Goal: Information Seeking & Learning: Learn about a topic

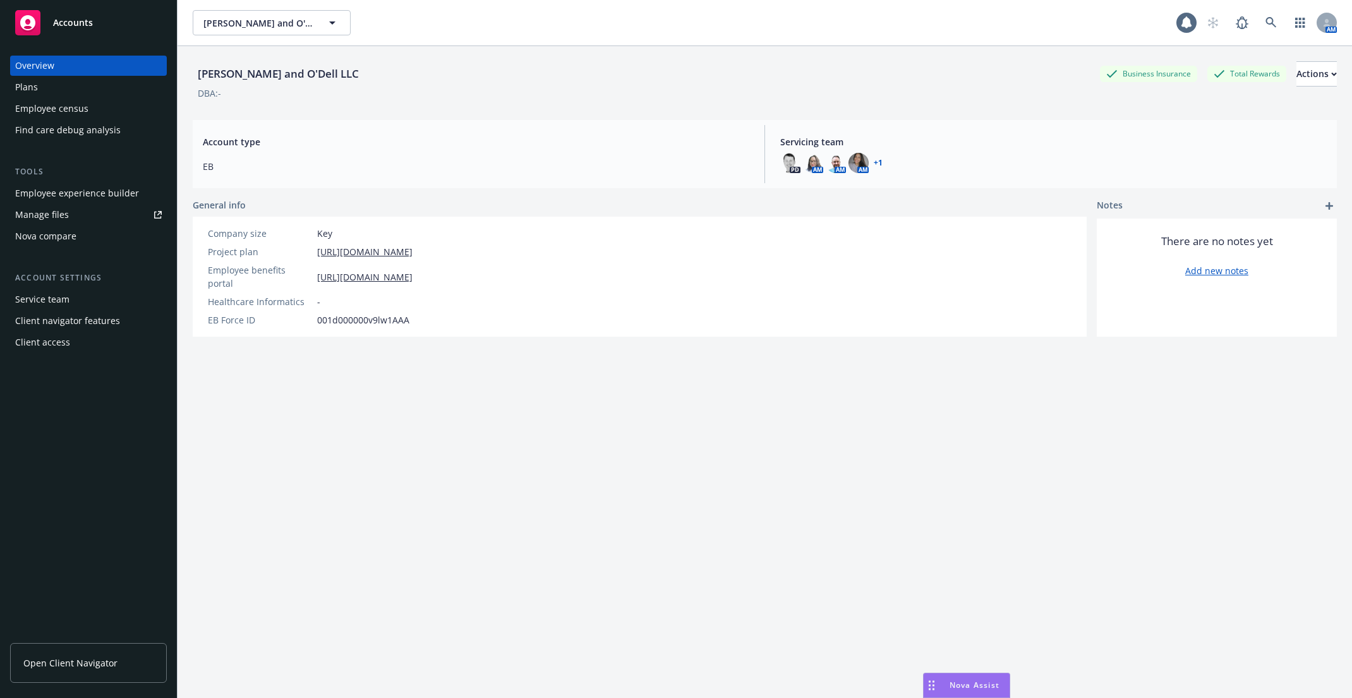
click at [102, 109] on div "Employee census" at bounding box center [88, 109] width 147 height 20
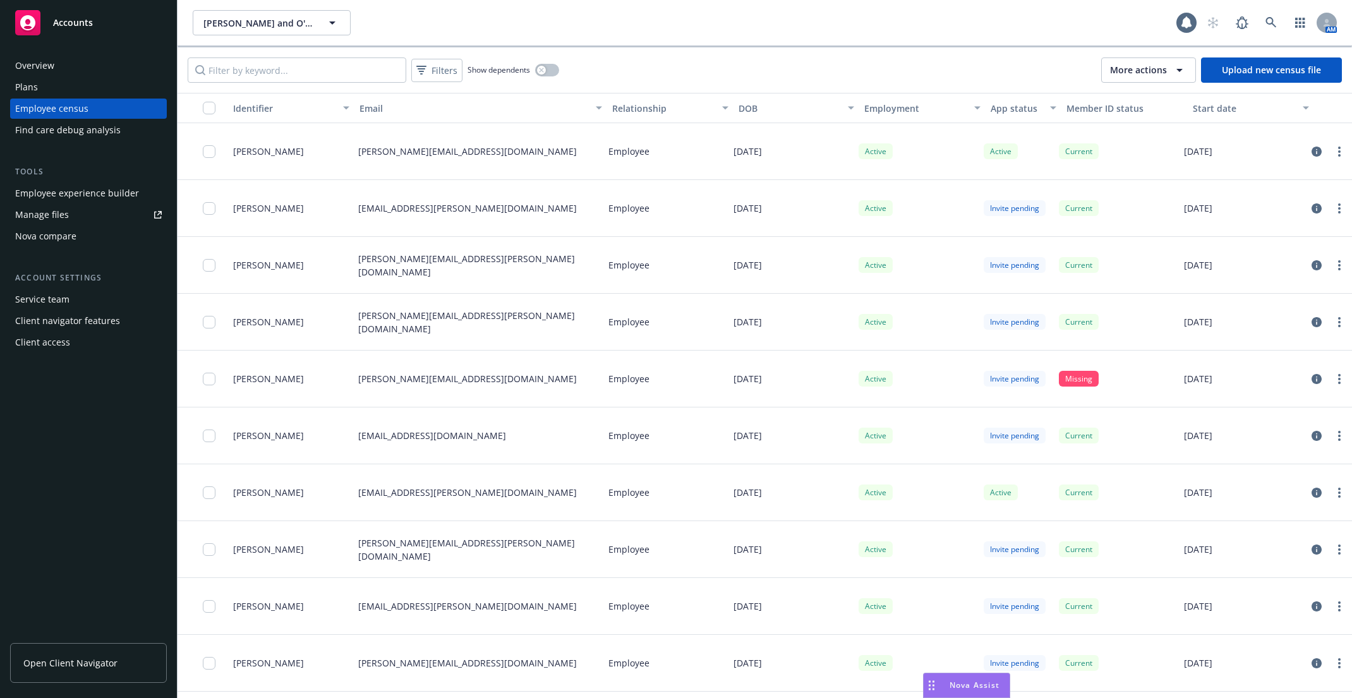
click at [110, 197] on div "Employee experience builder" at bounding box center [77, 193] width 124 height 20
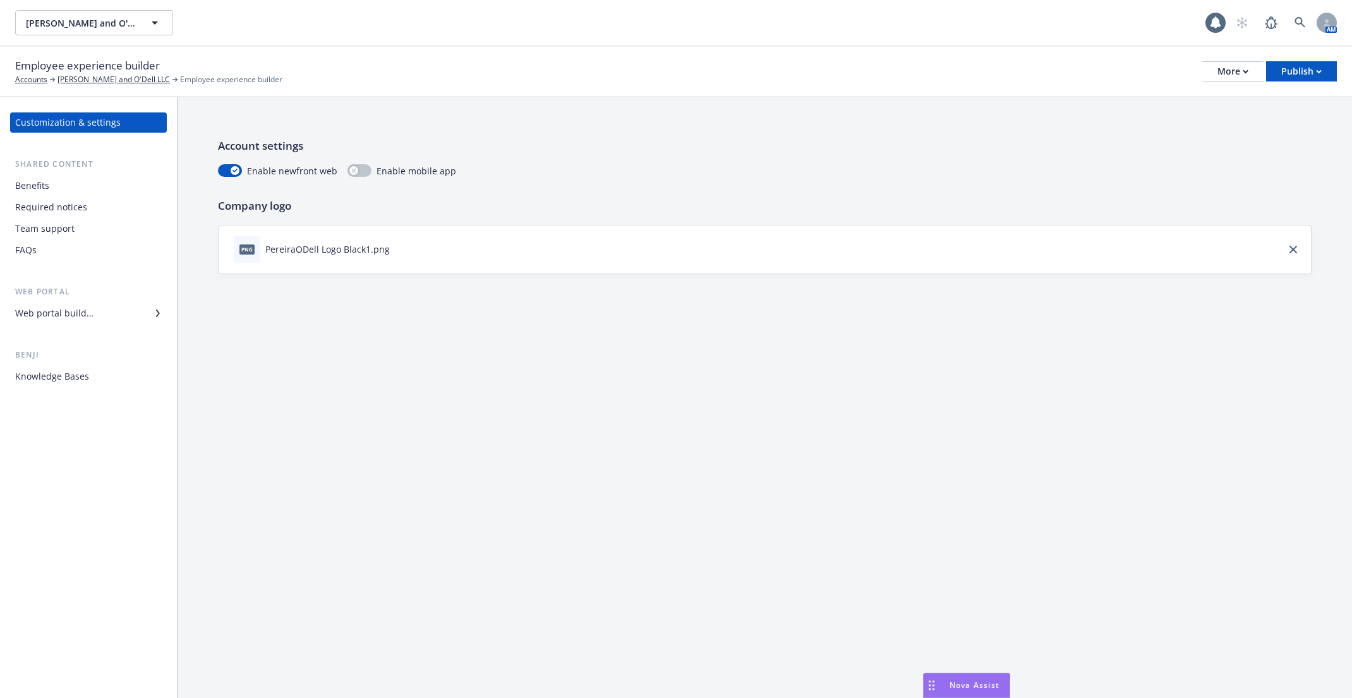
click at [68, 179] on div "Benefits" at bounding box center [88, 186] width 147 height 20
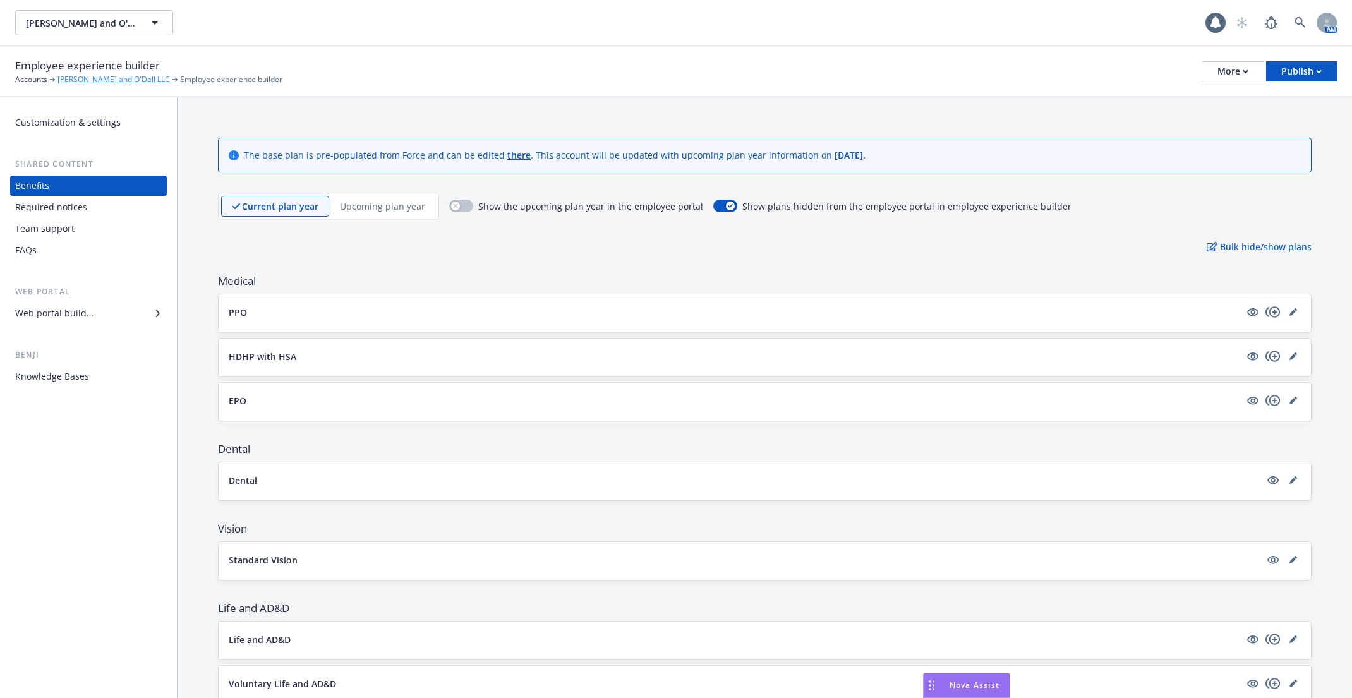
click at [88, 76] on link "[PERSON_NAME] and O'Dell LLC" at bounding box center [114, 79] width 112 height 11
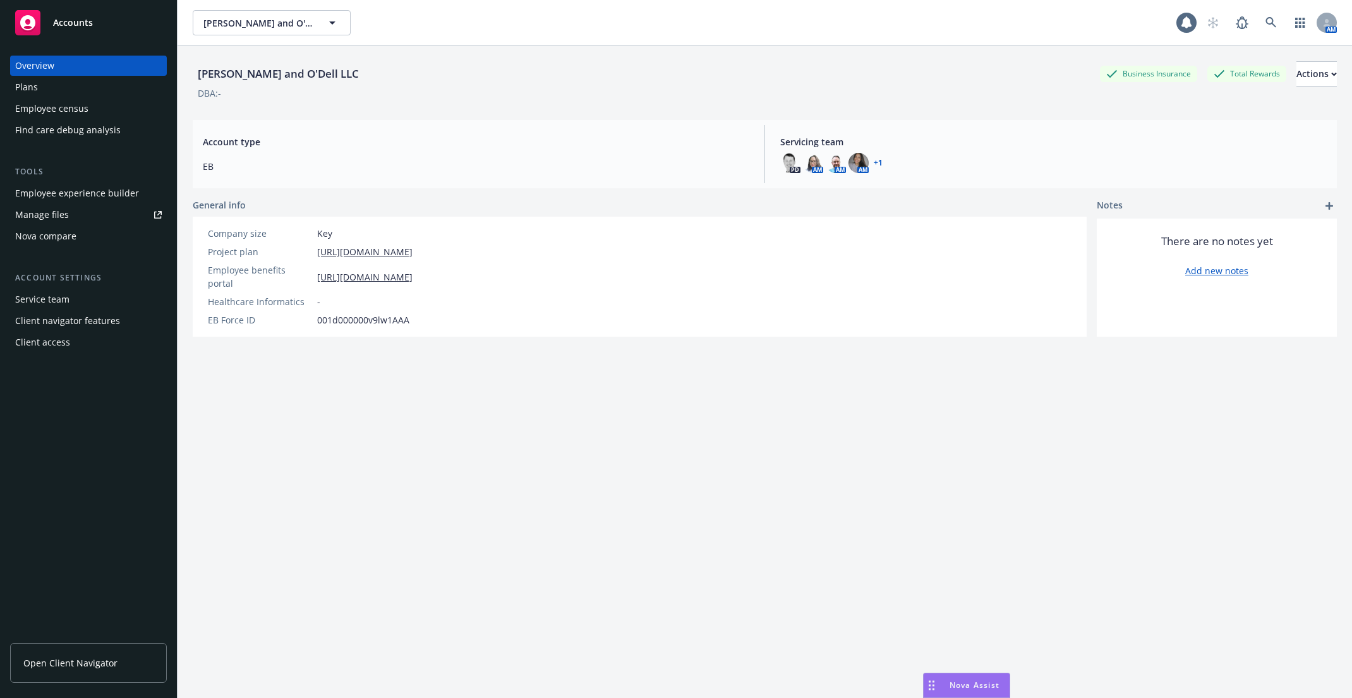
click at [83, 99] on div "Employee census" at bounding box center [51, 109] width 73 height 20
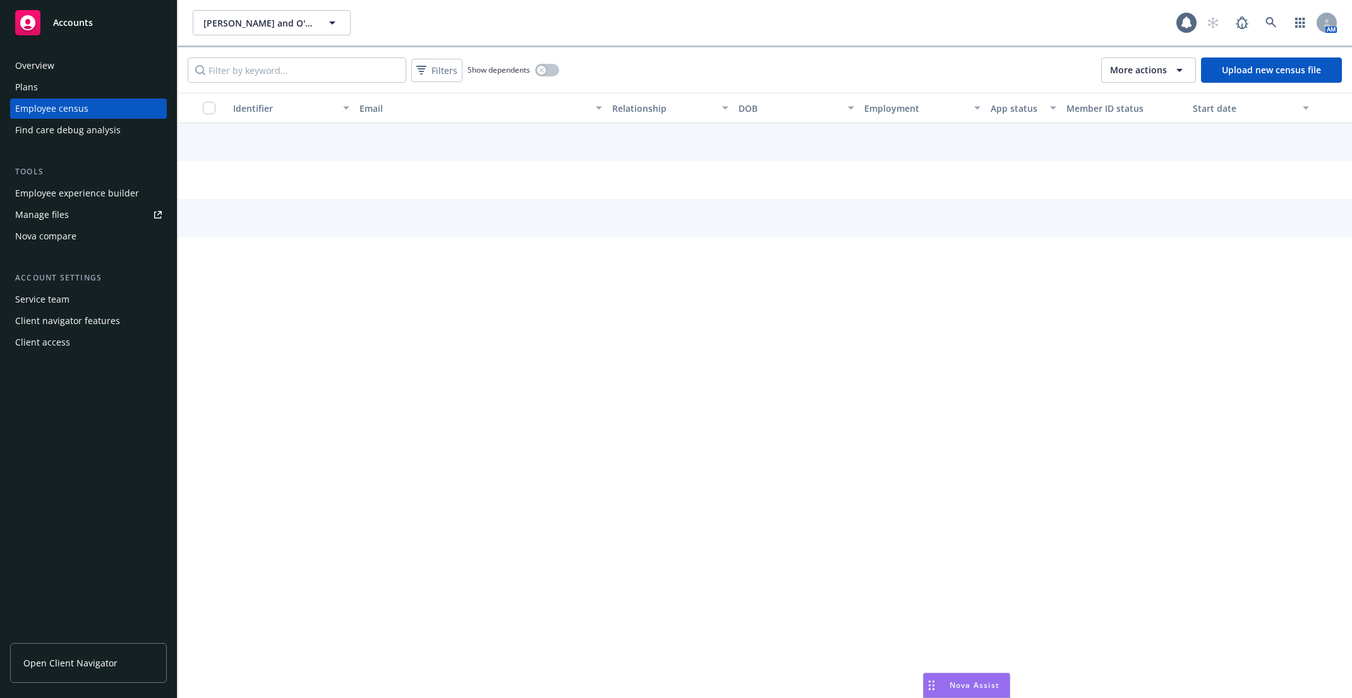
click at [85, 86] on div "Plans" at bounding box center [88, 87] width 147 height 20
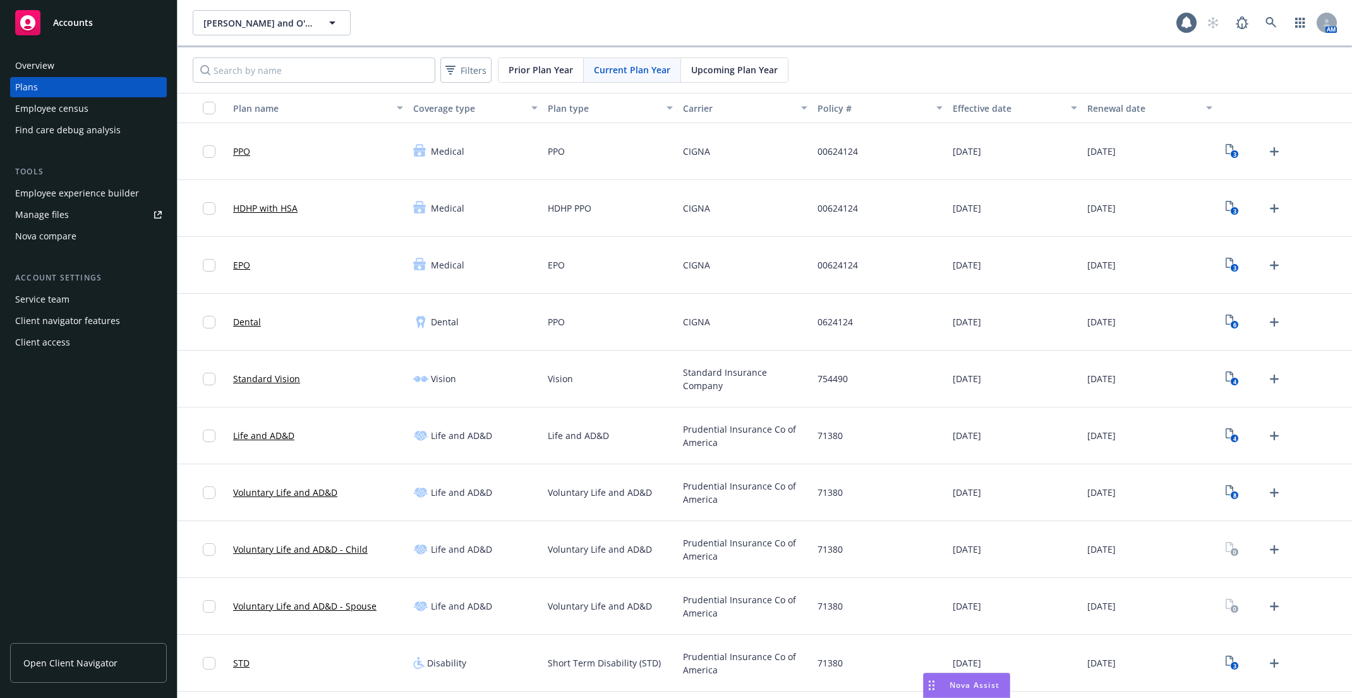
click at [114, 106] on div "Employee census" at bounding box center [88, 109] width 147 height 20
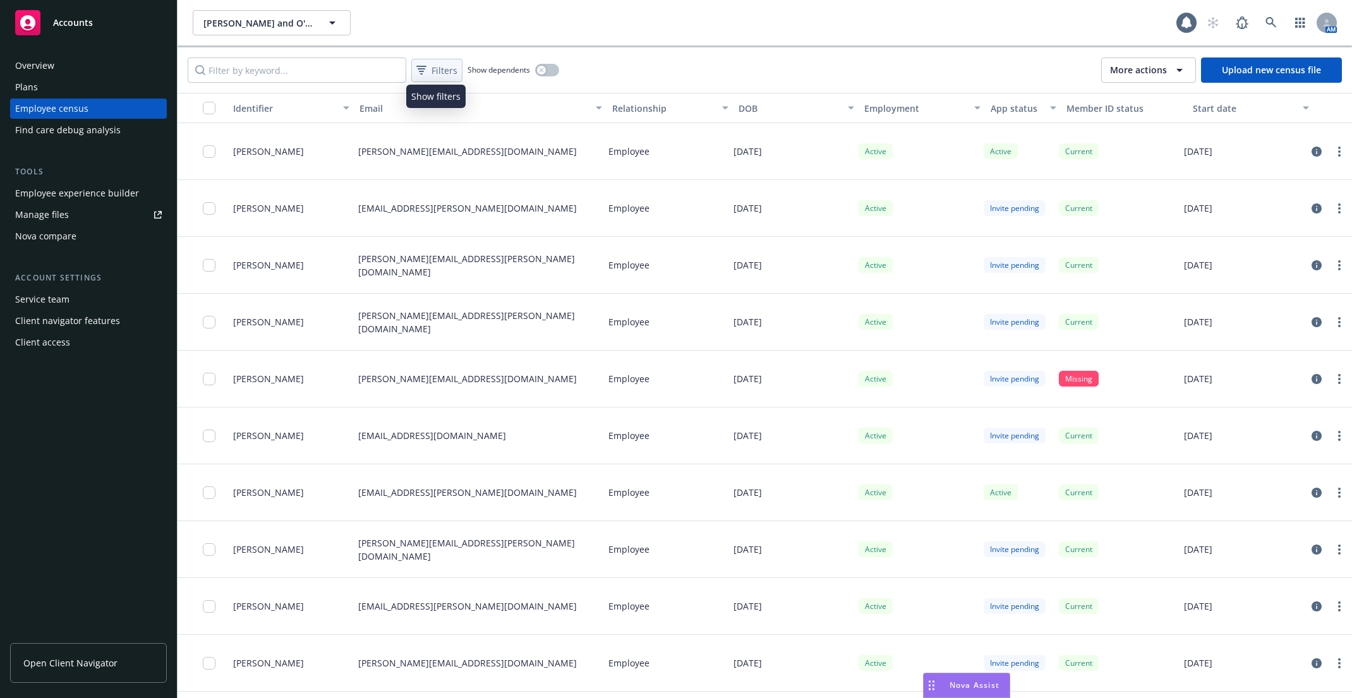
click at [444, 65] on span "Filters" at bounding box center [445, 70] width 26 height 13
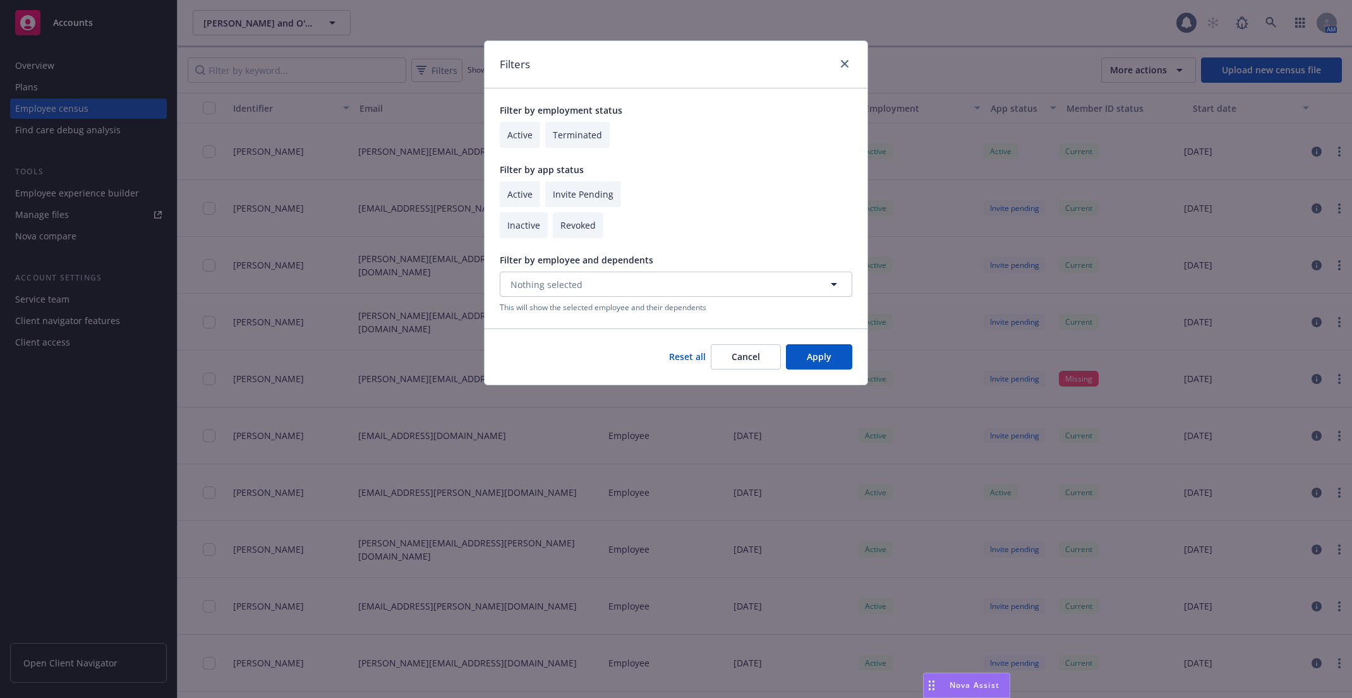
click at [525, 194] on input "checkbox" at bounding box center [520, 194] width 40 height 26
checkbox input "true"
click at [506, 135] on input "checkbox" at bounding box center [520, 135] width 40 height 26
checkbox input "true"
click at [806, 358] on button "Apply" at bounding box center [819, 356] width 66 height 25
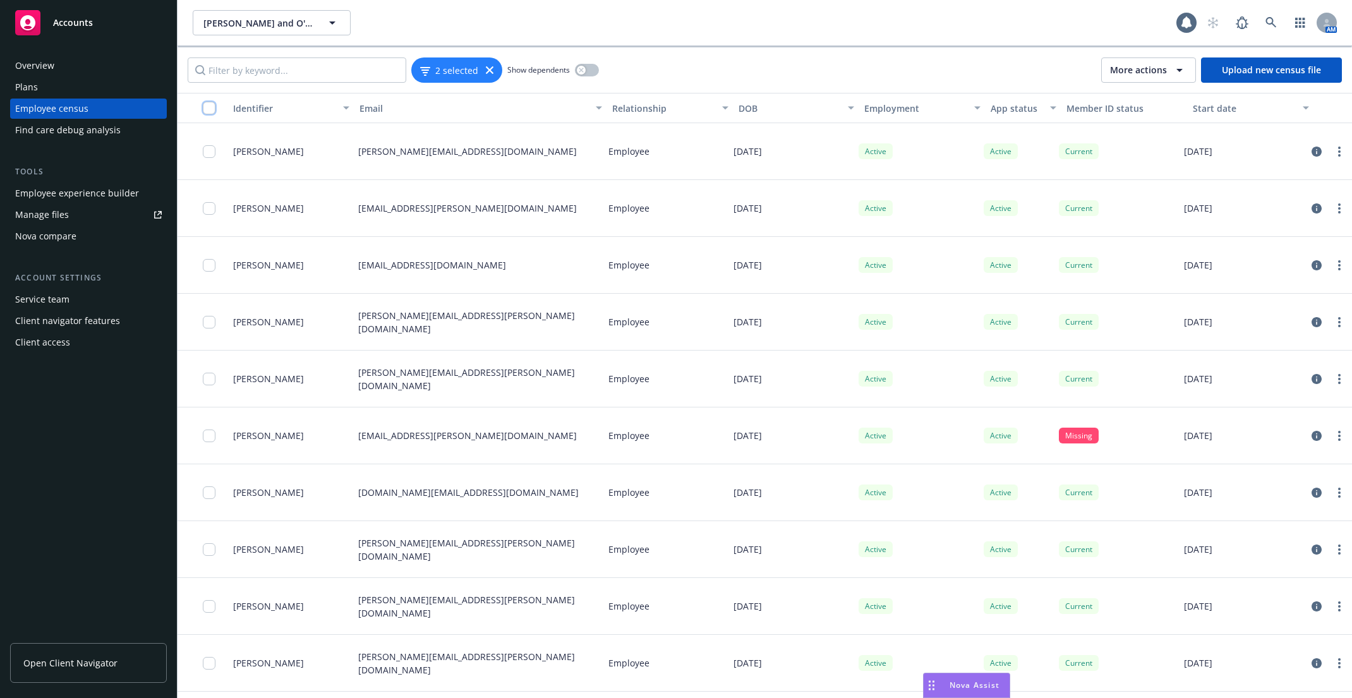
click at [204, 107] on input "checkbox" at bounding box center [209, 108] width 13 height 13
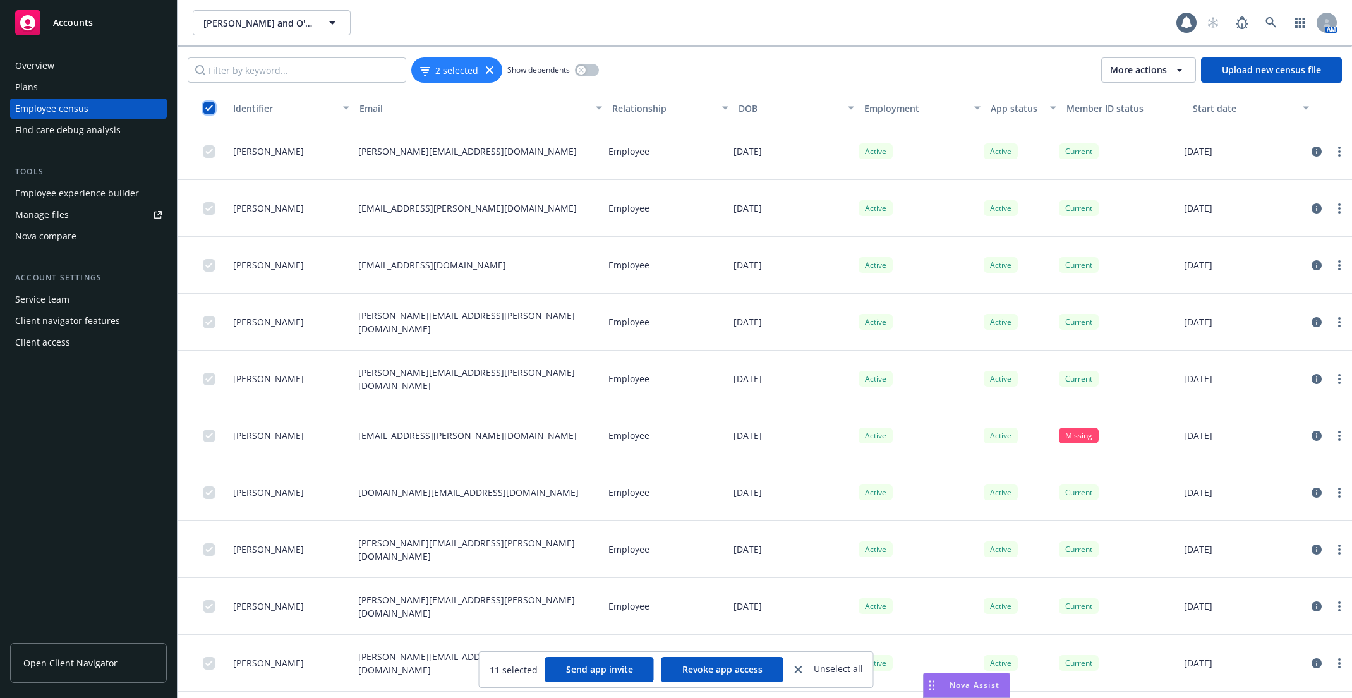
click at [206, 106] on input "checkbox" at bounding box center [209, 108] width 13 height 13
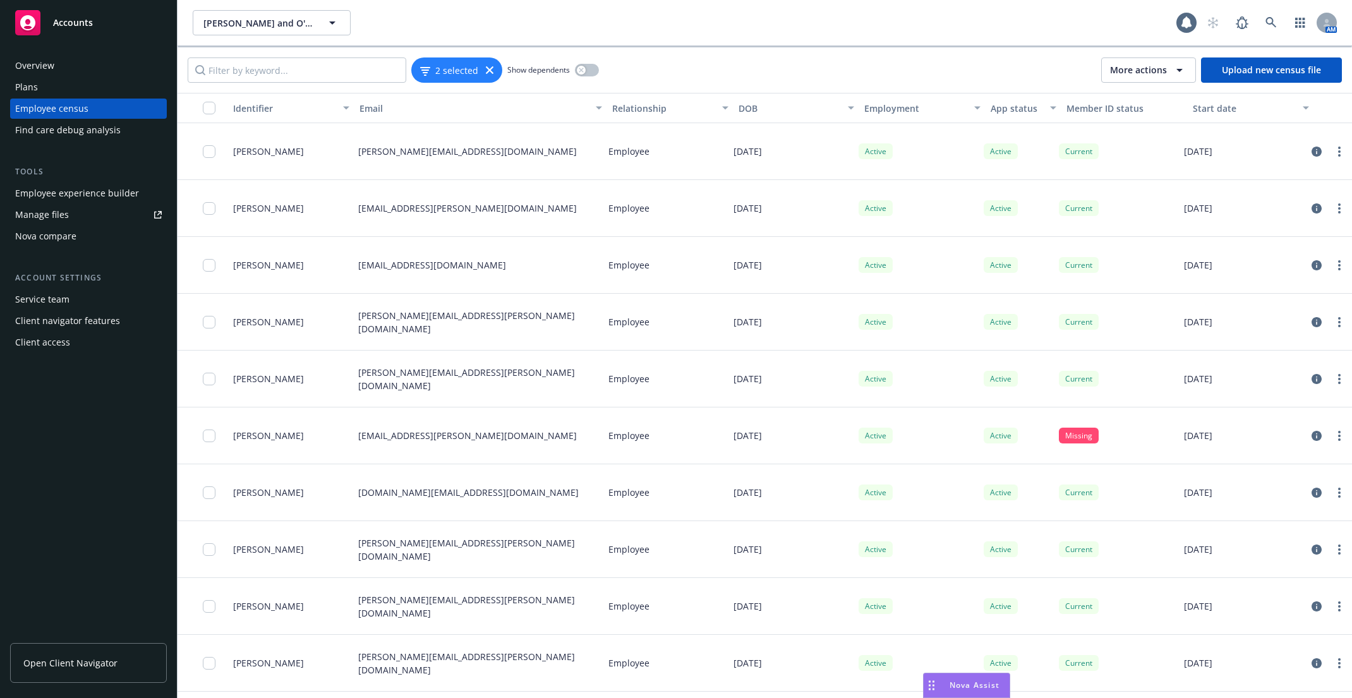
scroll to position [49, 0]
